Goal: Obtain resource: Download file/media

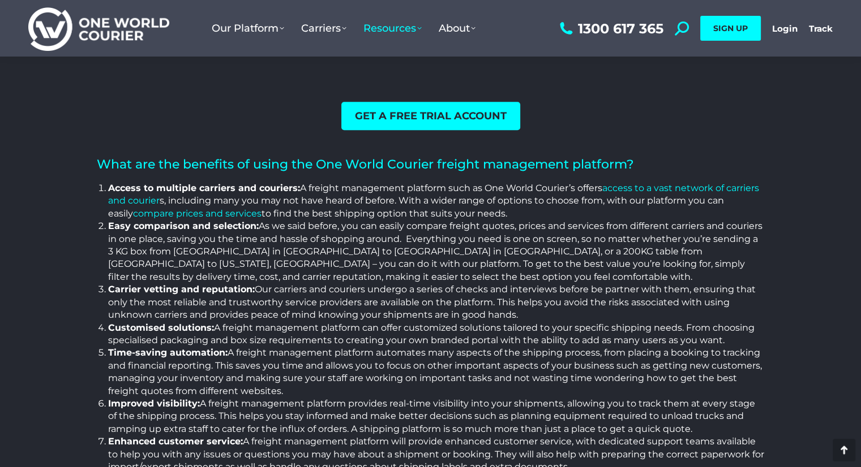
scroll to position [1263, 0]
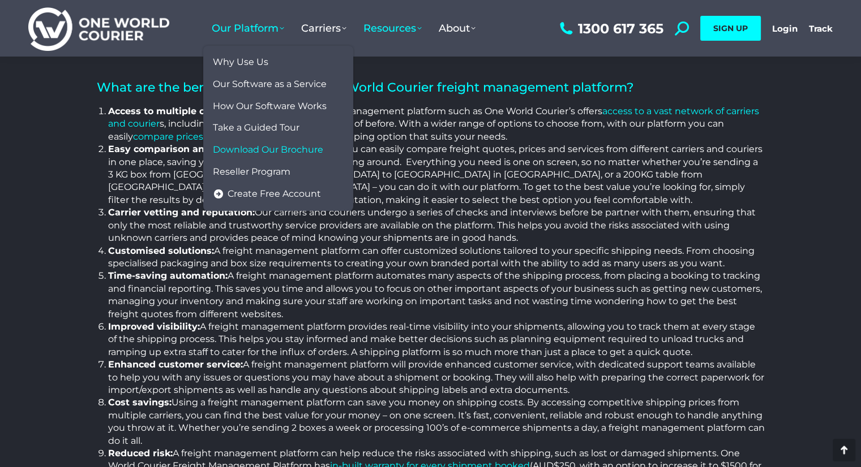
click at [303, 153] on span "Download Our Brochure" at bounding box center [268, 150] width 110 height 12
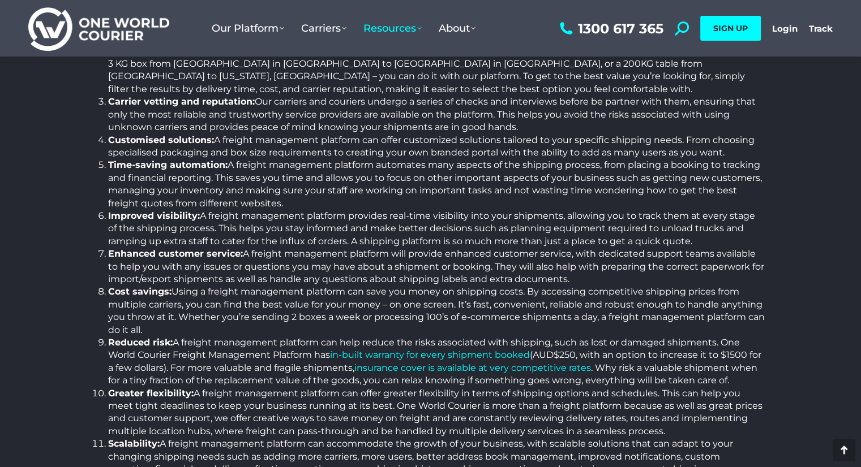
scroll to position [1433, 0]
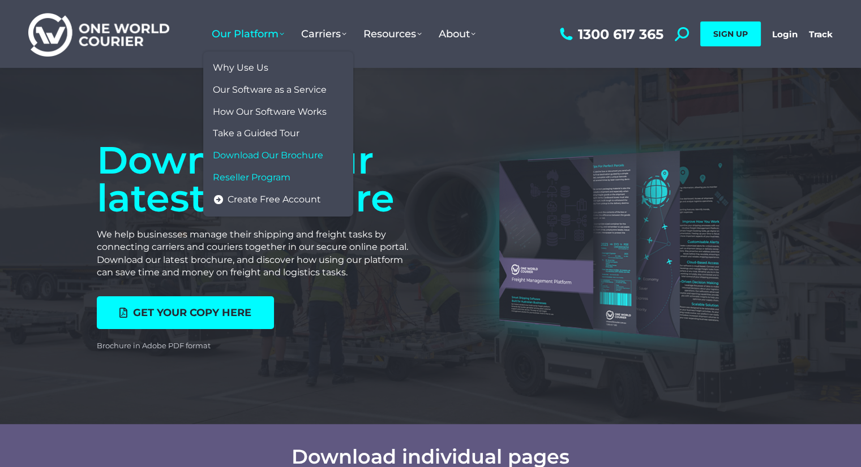
click at [245, 174] on span "Reseller Program" at bounding box center [252, 178] width 78 height 12
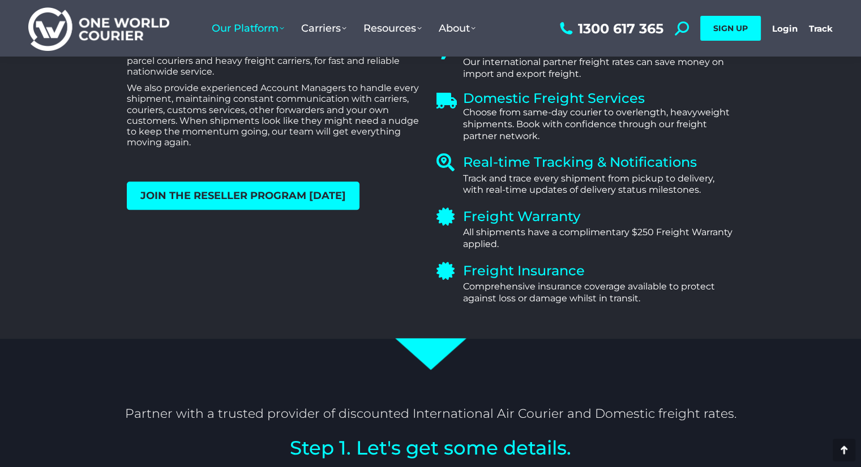
scroll to position [1471, 0]
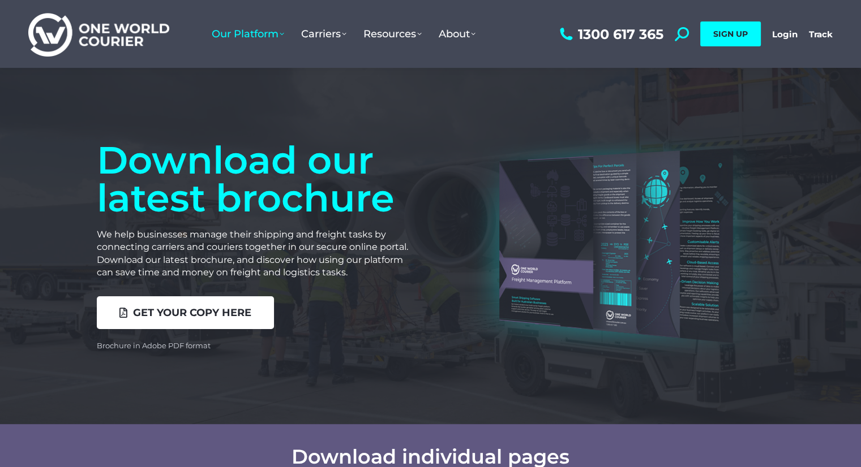
click at [178, 306] on link "Get your copy here" at bounding box center [185, 313] width 177 height 33
